Goal: Task Accomplishment & Management: Manage account settings

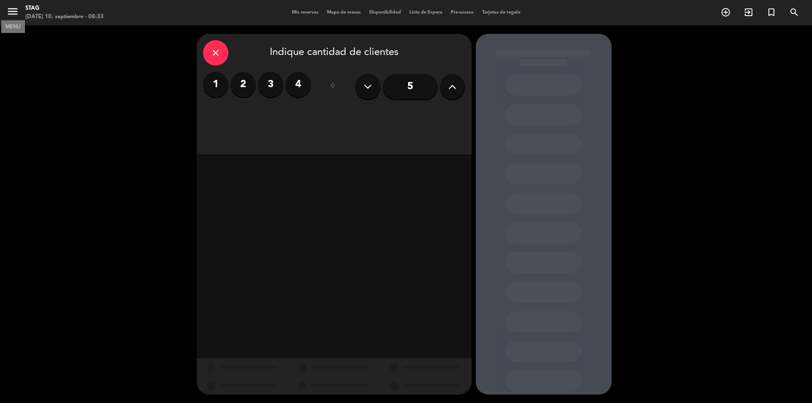
click at [13, 12] on icon "menu" at bounding box center [12, 11] width 13 height 13
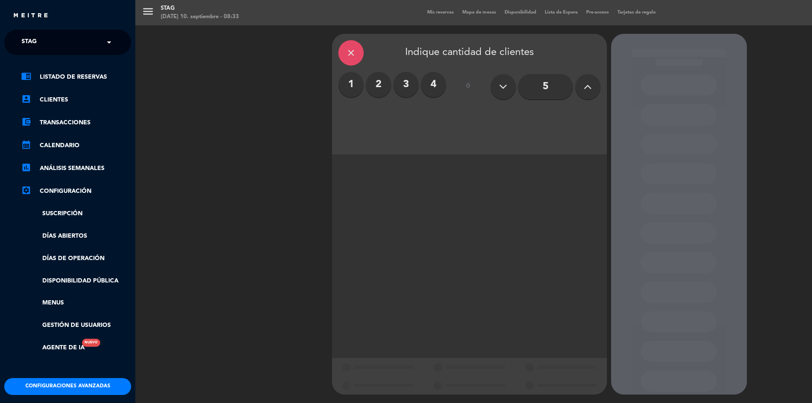
click at [161, 58] on div "menu STAG miércoles 10. septiembre - 08:33 Mis reservas Mapa de mesas Disponibi…" at bounding box center [541, 201] width 812 height 403
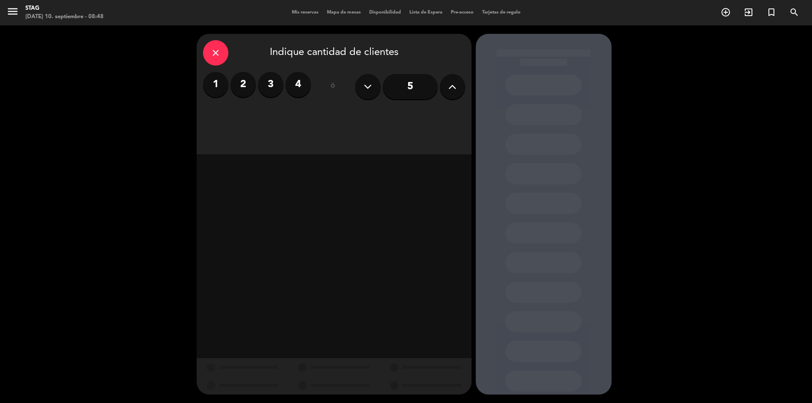
click at [212, 42] on div "close" at bounding box center [215, 52] width 25 height 25
click at [309, 12] on span "Mis reservas" at bounding box center [305, 12] width 35 height 5
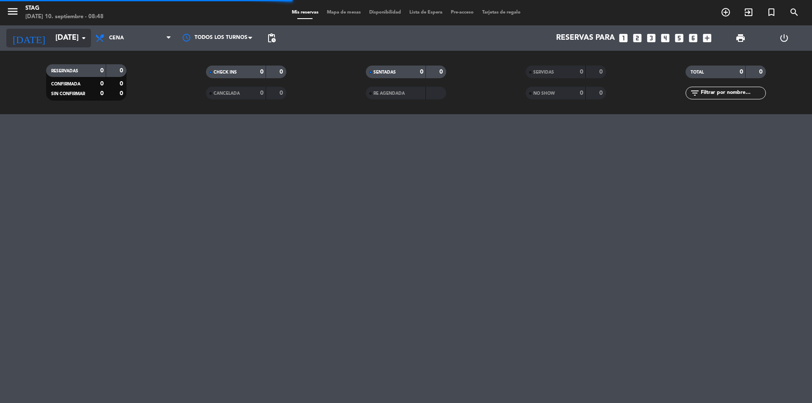
click at [77, 40] on input "[DATE]" at bounding box center [100, 38] width 98 height 17
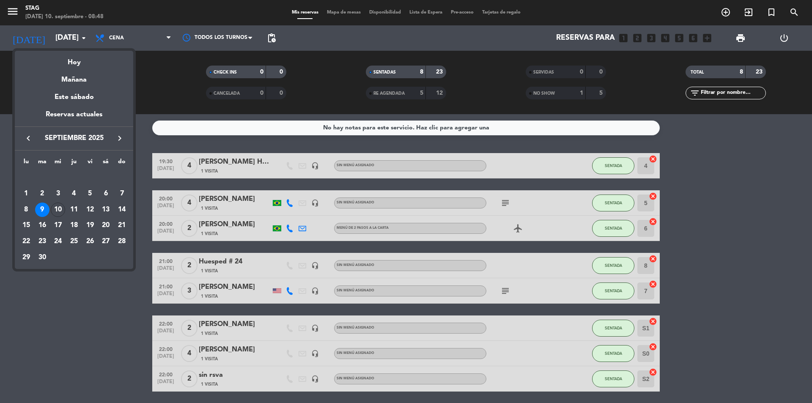
click at [91, 225] on div "19" at bounding box center [90, 225] width 14 height 14
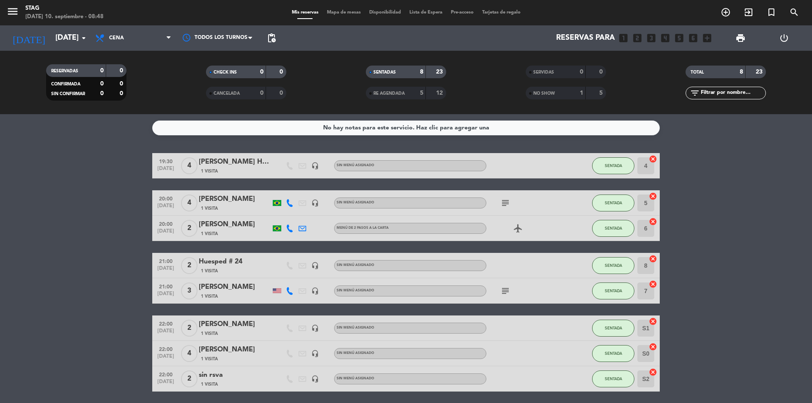
type input "[DATE]"
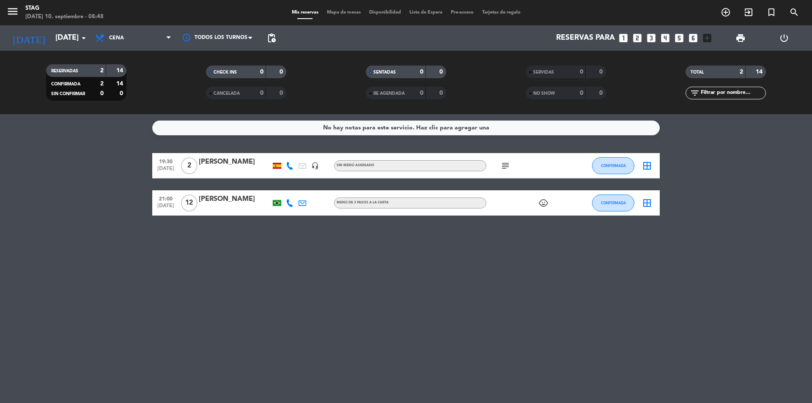
drag, startPoint x: 498, startPoint y: 164, endPoint x: 506, endPoint y: 168, distance: 9.5
click at [497, 165] on div "subject" at bounding box center [525, 165] width 76 height 25
click at [507, 168] on icon "subject" at bounding box center [505, 166] width 10 height 10
click at [198, 162] on div "2" at bounding box center [188, 165] width 19 height 25
click at [195, 162] on span "2" at bounding box center [189, 165] width 16 height 17
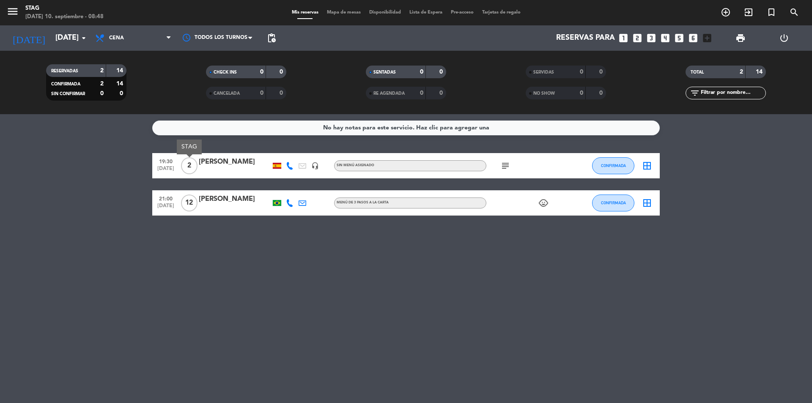
click at [202, 166] on div "[PERSON_NAME]" at bounding box center [235, 162] width 72 height 11
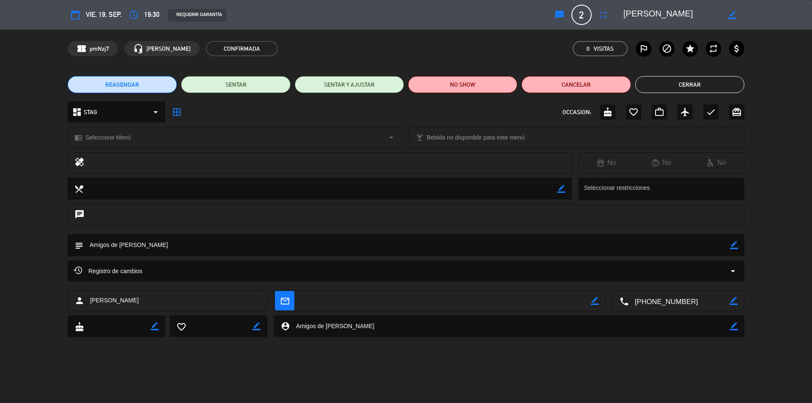
click at [143, 114] on div "dashboard STAG arrow_drop_down" at bounding box center [116, 112] width 97 height 21
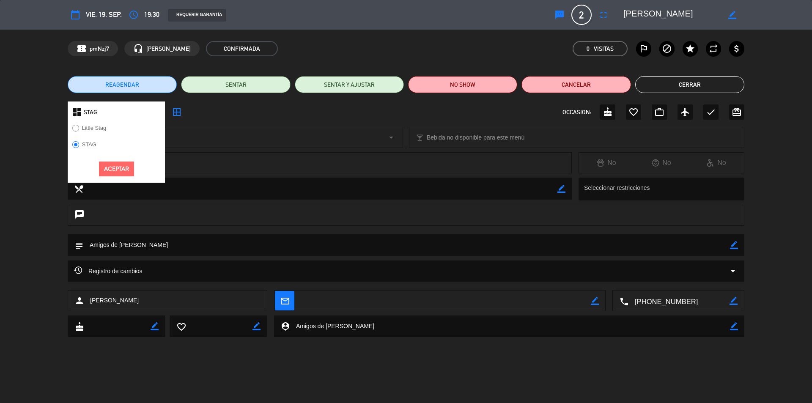
click at [96, 132] on label "Little Stag" at bounding box center [89, 130] width 43 height 14
click at [117, 173] on button "Aceptar" at bounding box center [116, 169] width 35 height 15
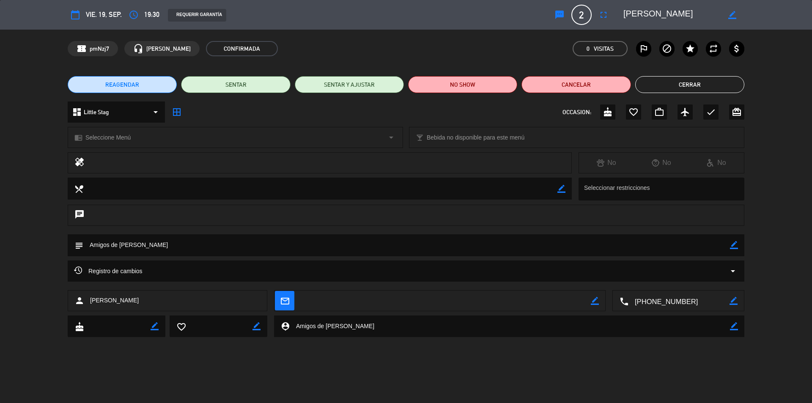
click at [190, 245] on textarea at bounding box center [406, 245] width 647 height 22
click at [737, 246] on icon "border_color" at bounding box center [734, 245] width 8 height 8
click at [735, 244] on icon at bounding box center [734, 245] width 8 height 8
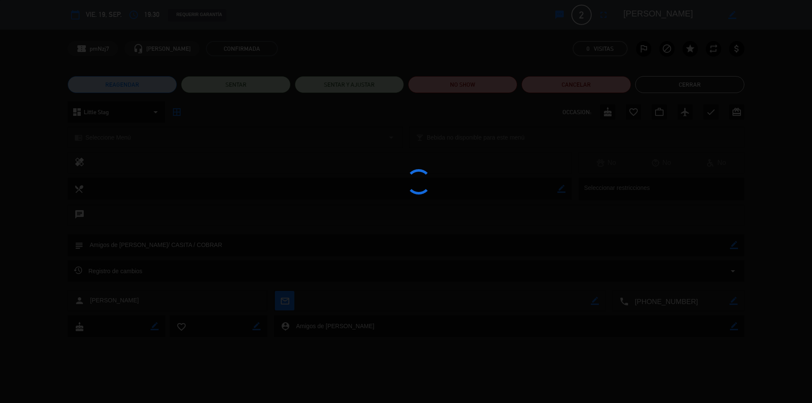
type textarea "Amigos de [PERSON_NAME]/ CASITA / COBRAR"
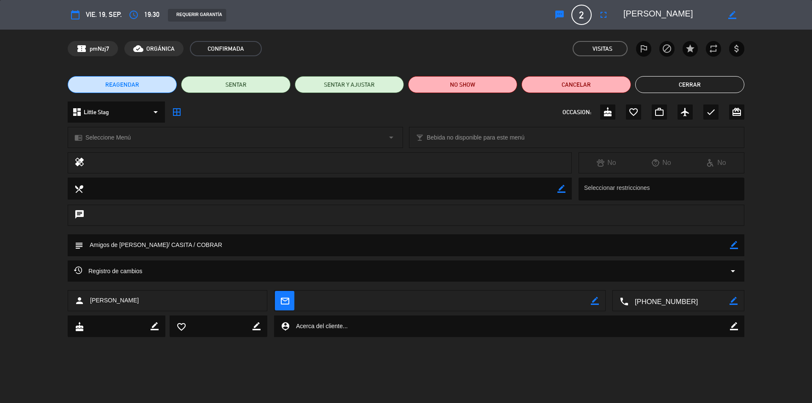
click at [678, 83] on button "Cerrar" at bounding box center [689, 84] width 109 height 17
